Goal: Transaction & Acquisition: Purchase product/service

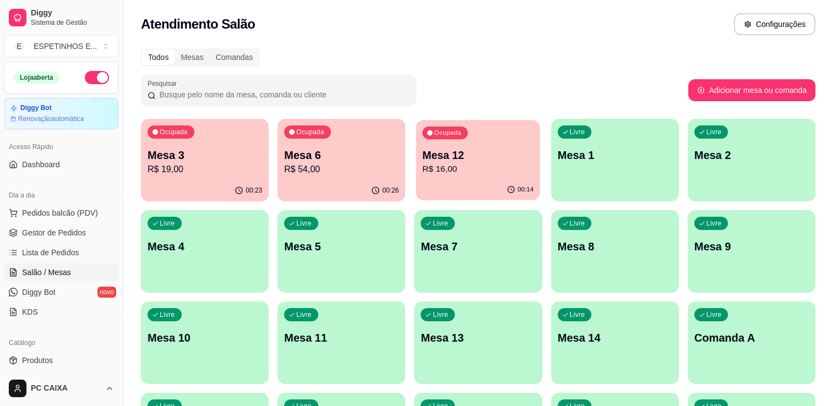
click at [443, 153] on p "Mesa 12" at bounding box center [478, 155] width 111 height 15
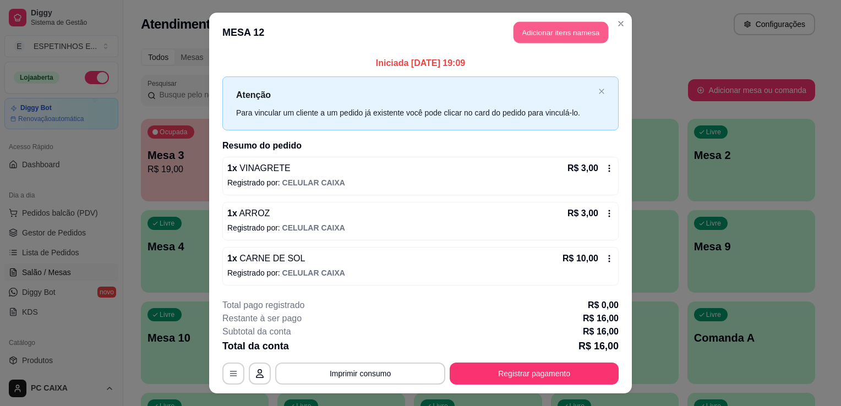
click at [563, 39] on button "Adicionar itens na mesa" at bounding box center [561, 32] width 95 height 21
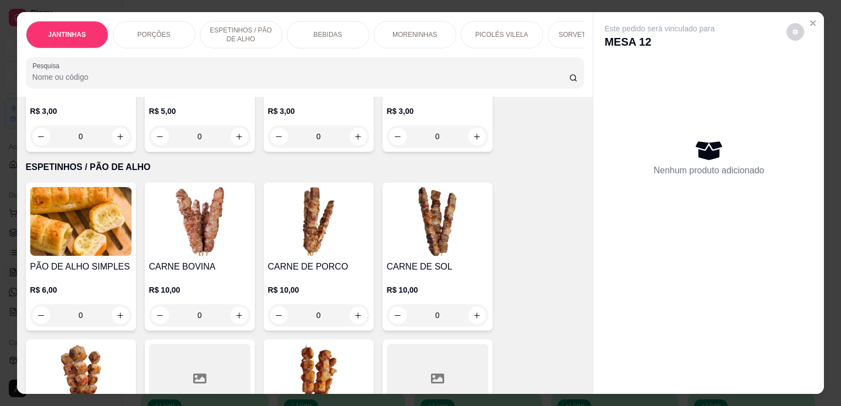
scroll to position [374, 0]
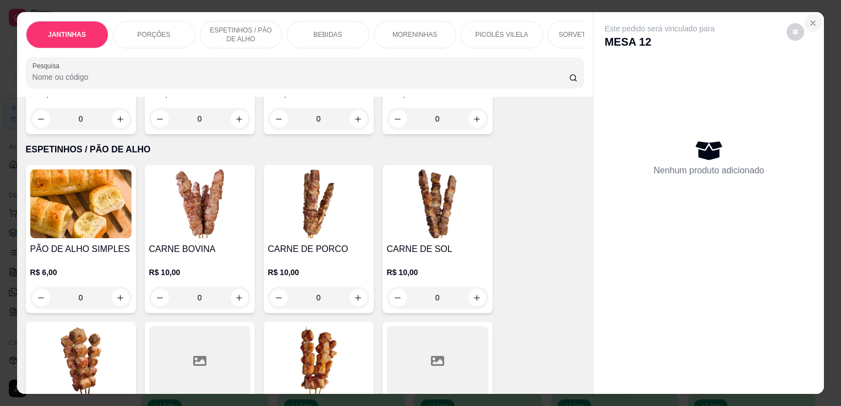
click at [811, 21] on icon "Close" at bounding box center [813, 23] width 4 height 4
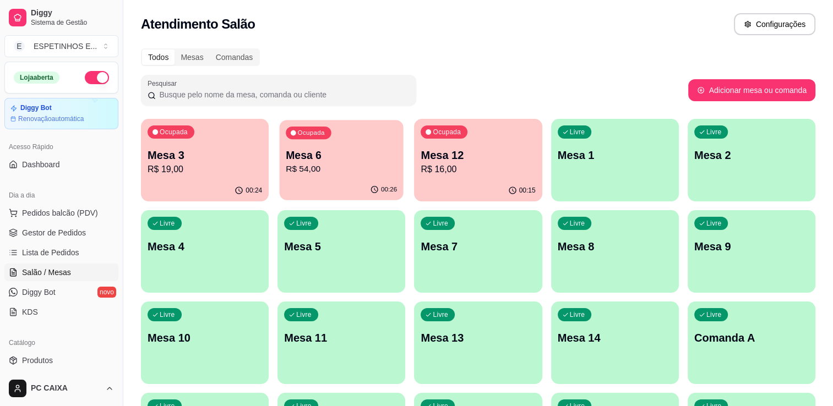
click at [368, 192] on div "00:26" at bounding box center [342, 189] width 124 height 21
click at [353, 168] on p "R$ 54,00" at bounding box center [341, 169] width 111 height 13
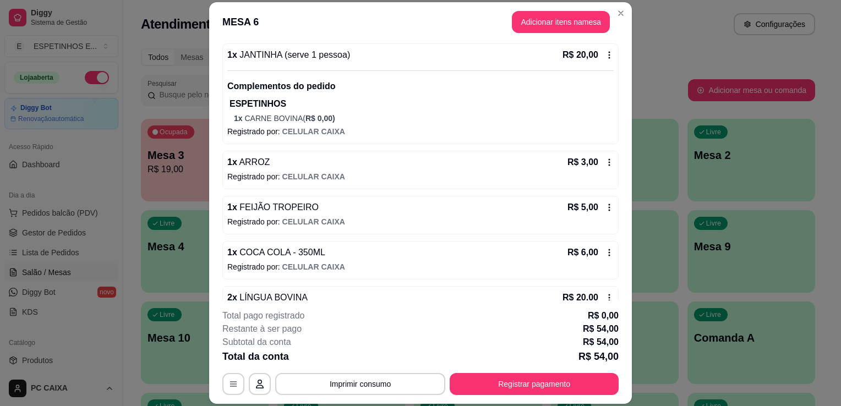
scroll to position [129, 0]
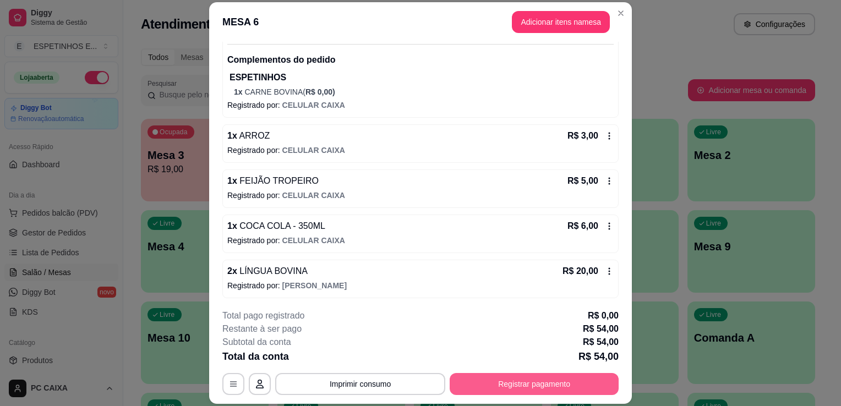
click at [586, 380] on button "Registrar pagamento" at bounding box center [534, 384] width 169 height 22
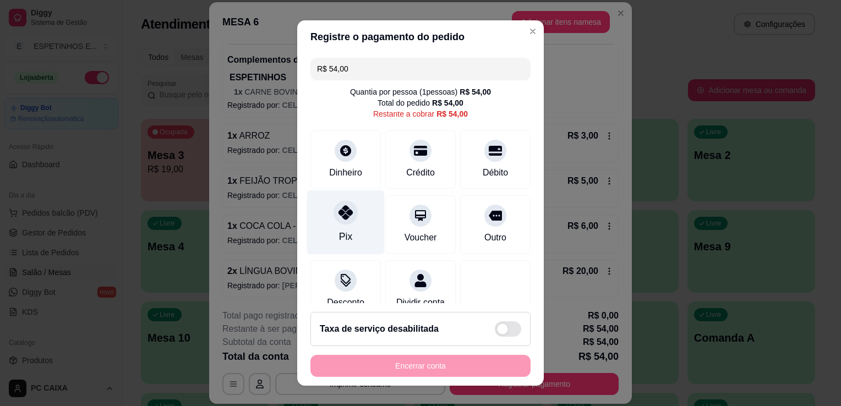
click at [354, 231] on div "Pix" at bounding box center [346, 222] width 78 height 64
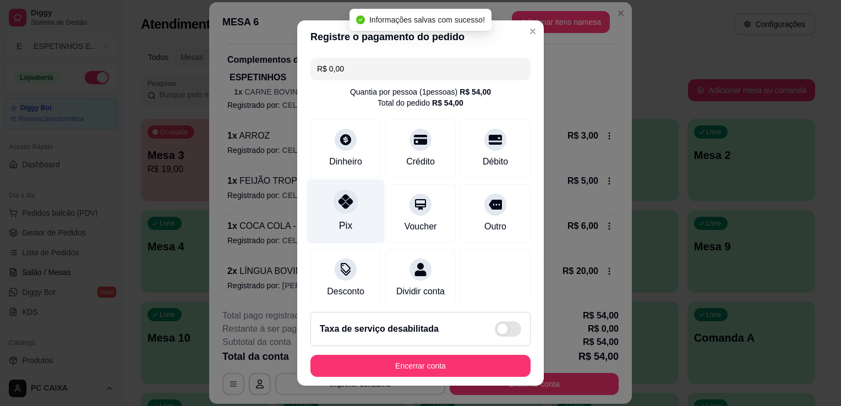
type input "R$ 0,00"
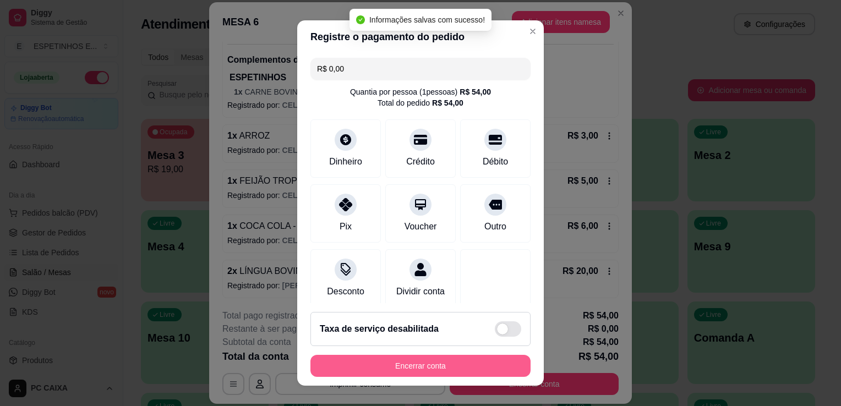
click at [400, 367] on button "Encerrar conta" at bounding box center [420, 366] width 220 height 22
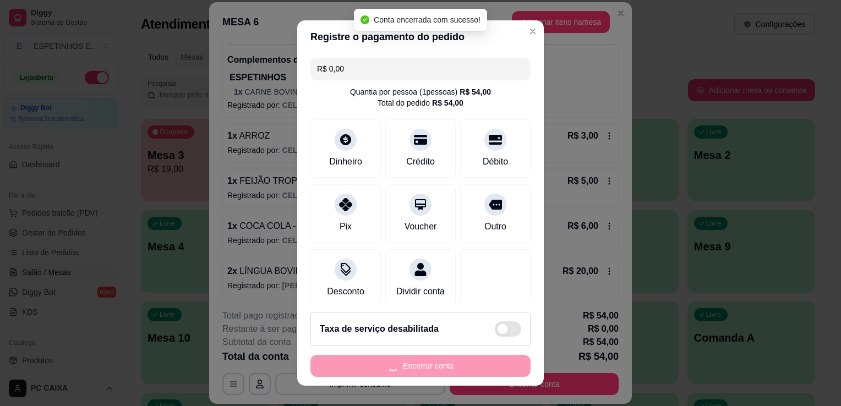
scroll to position [0, 0]
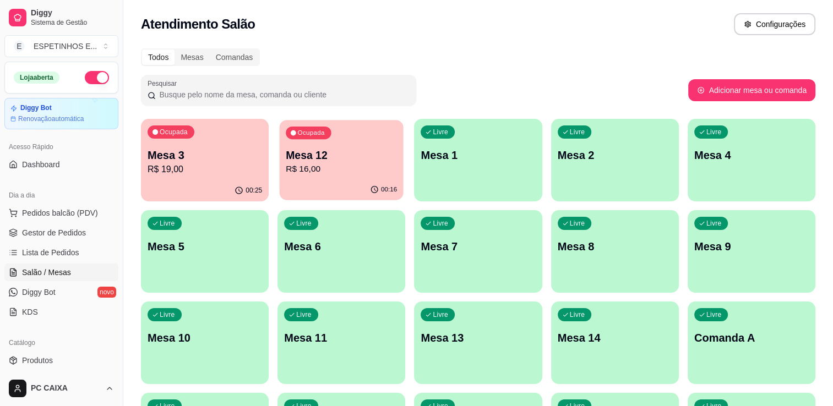
click at [302, 161] on p "Mesa 12" at bounding box center [341, 155] width 111 height 15
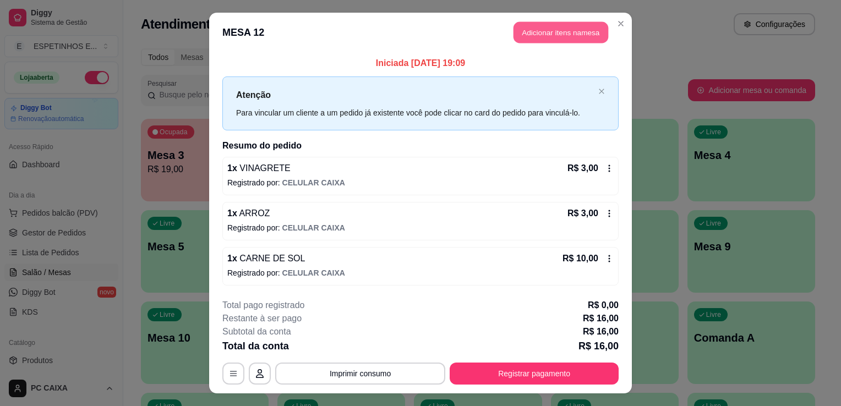
click at [543, 30] on button "Adicionar itens na mesa" at bounding box center [561, 32] width 95 height 21
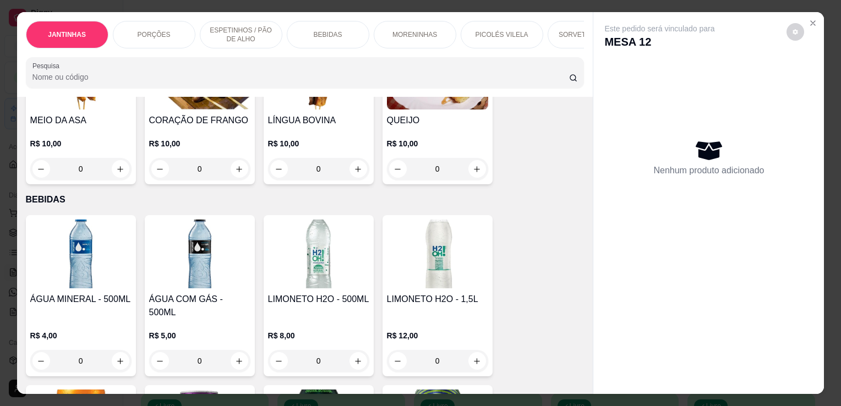
scroll to position [837, 0]
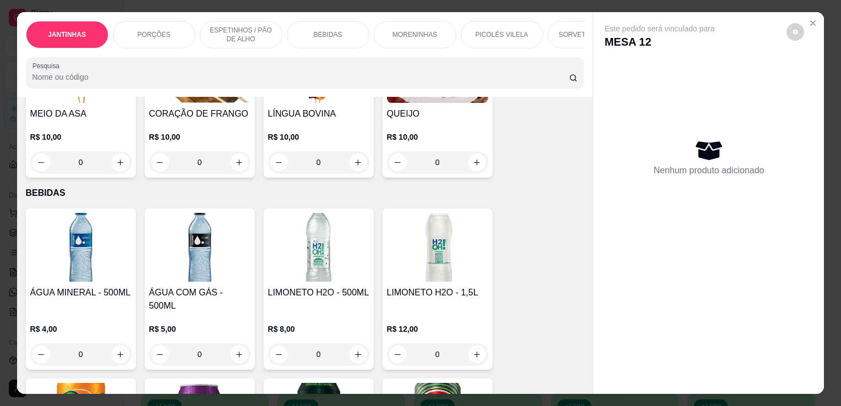
drag, startPoint x: 583, startPoint y: 395, endPoint x: 582, endPoint y: 385, distance: 10.0
click at [582, 385] on div "JANTINHAS PORÇÕES ESPETINHOS / PÃO DE ALHO BEBIDAS MORENINHAS PICOLÉS VILELA SO…" at bounding box center [420, 203] width 841 height 406
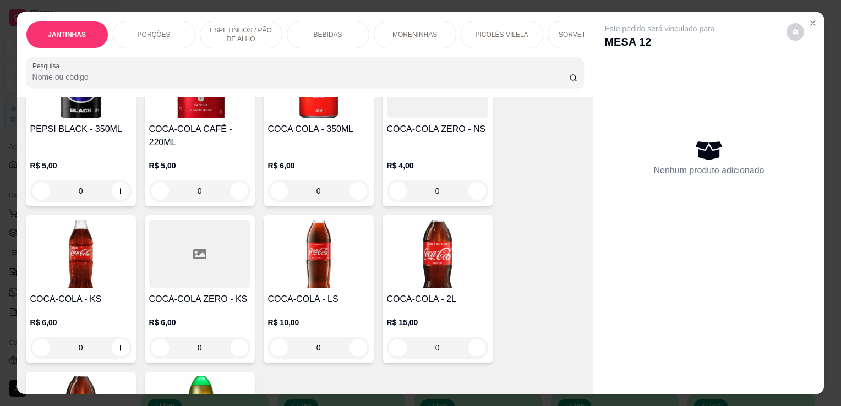
scroll to position [1343, 0]
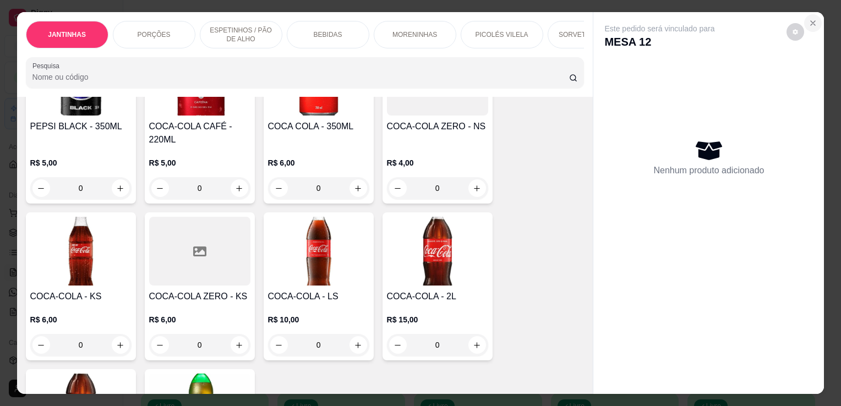
click at [811, 21] on icon "Close" at bounding box center [813, 23] width 9 height 9
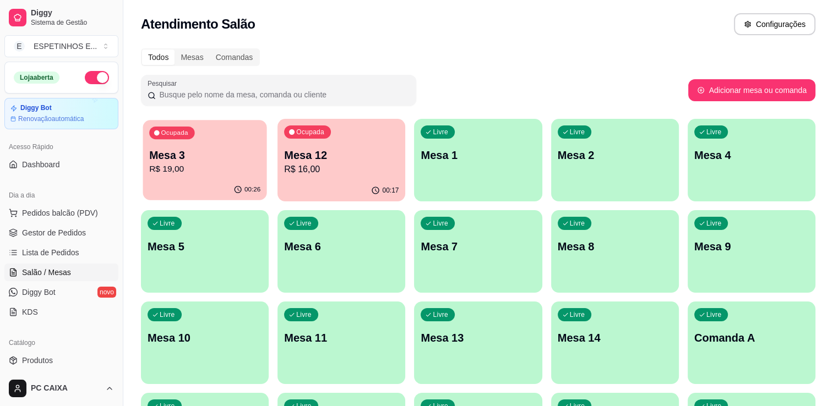
click at [236, 178] on div "Ocupada Mesa 3 R$ 19,00" at bounding box center [205, 149] width 124 height 59
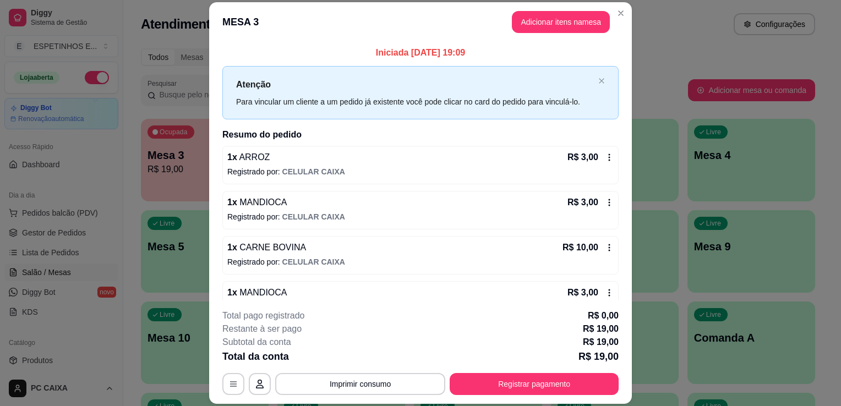
scroll to position [22, 0]
